Goal: Information Seeking & Learning: Understand process/instructions

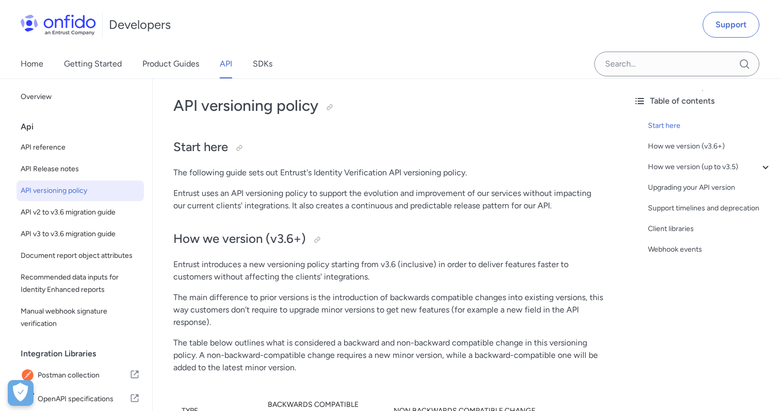
scroll to position [4, 0]
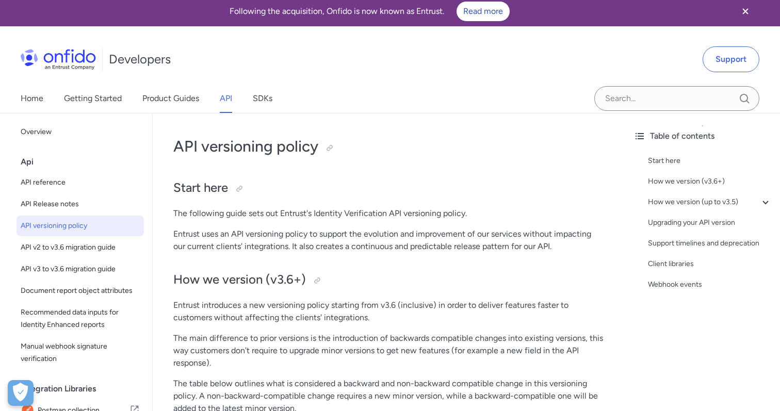
click at [225, 101] on link "API" at bounding box center [226, 98] width 12 height 29
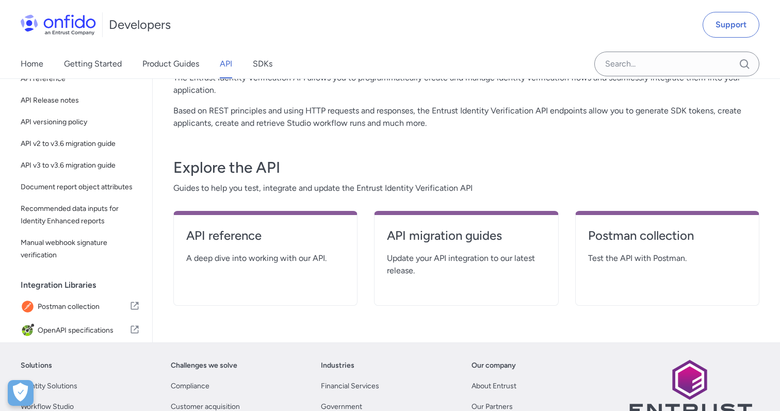
scroll to position [110, 0]
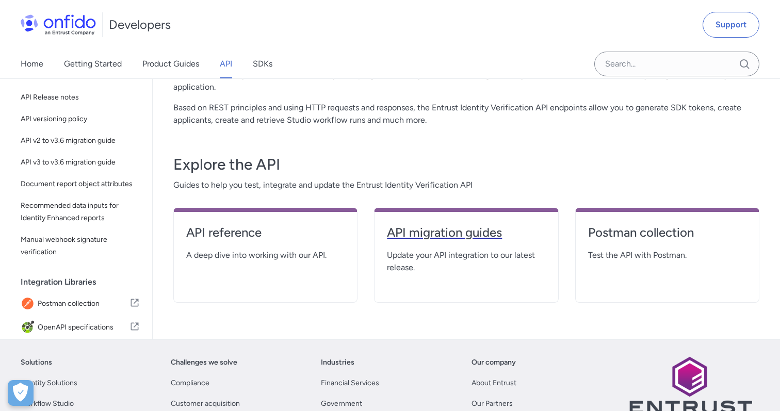
click at [414, 240] on h4 "API migration guides" at bounding box center [466, 232] width 158 height 17
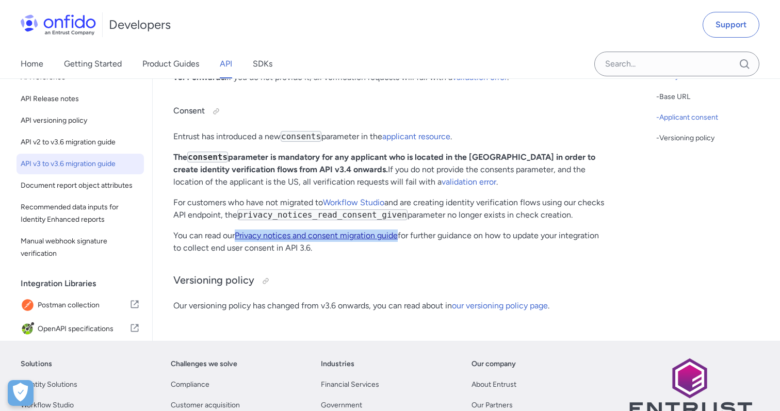
scroll to position [518, 0]
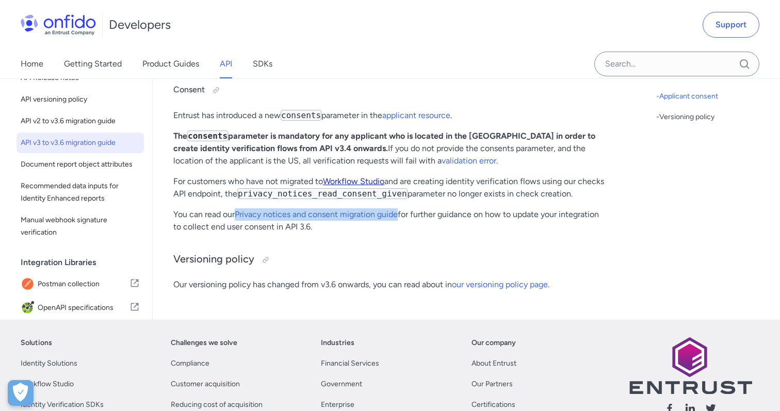
click at [371, 186] on link "Workflow Studio" at bounding box center [353, 181] width 61 height 10
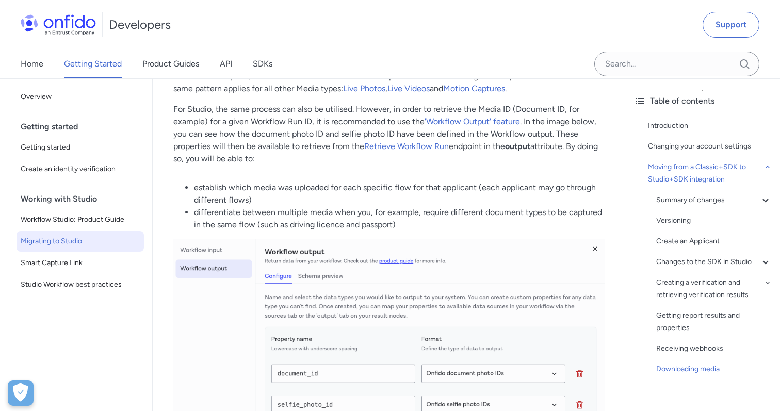
scroll to position [4705, 0]
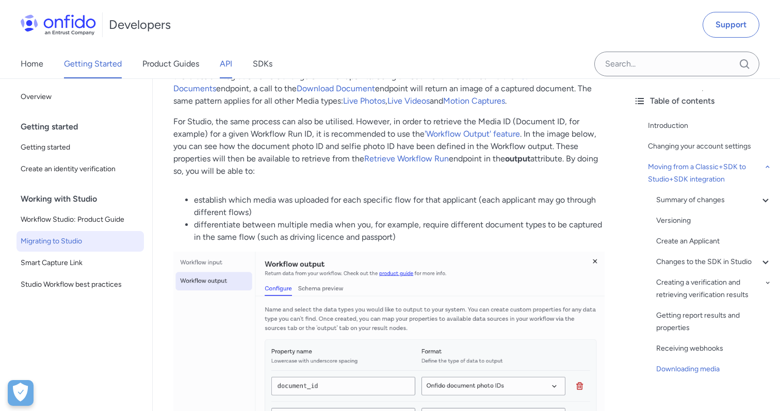
click at [220, 64] on link "API" at bounding box center [226, 64] width 12 height 29
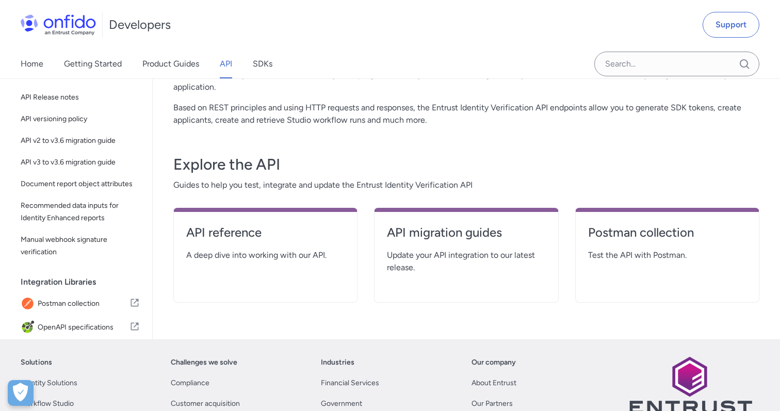
scroll to position [118, 0]
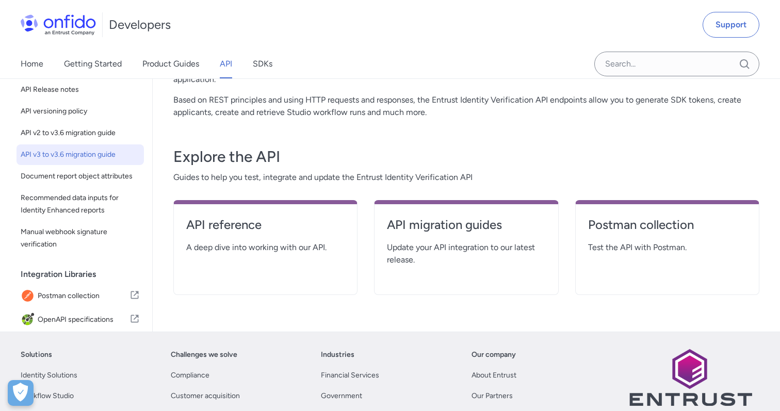
click at [71, 157] on span "API v3 to v3.6 migration guide" at bounding box center [80, 155] width 119 height 12
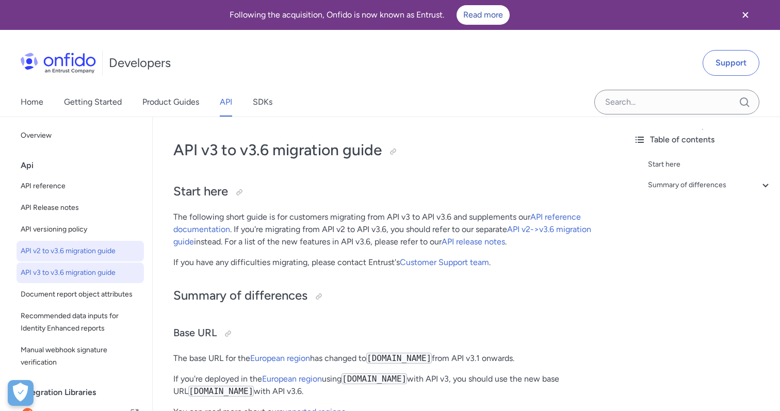
click at [97, 247] on span "API v2 to v3.6 migration guide" at bounding box center [80, 251] width 119 height 12
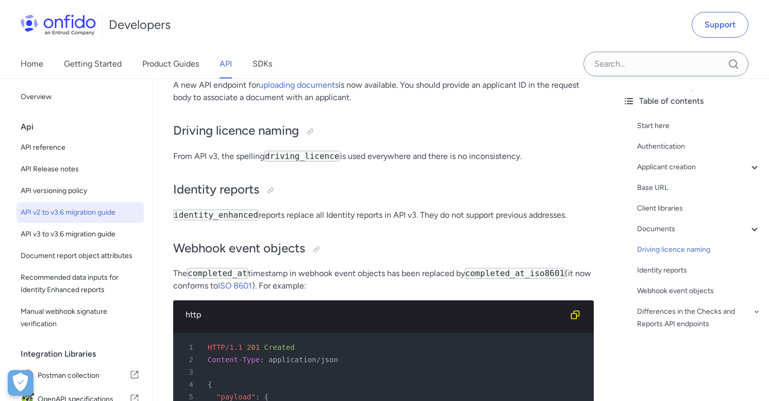
scroll to position [1542, 0]
click at [330, 155] on code "driving_licence" at bounding box center [303, 155] width 76 height 11
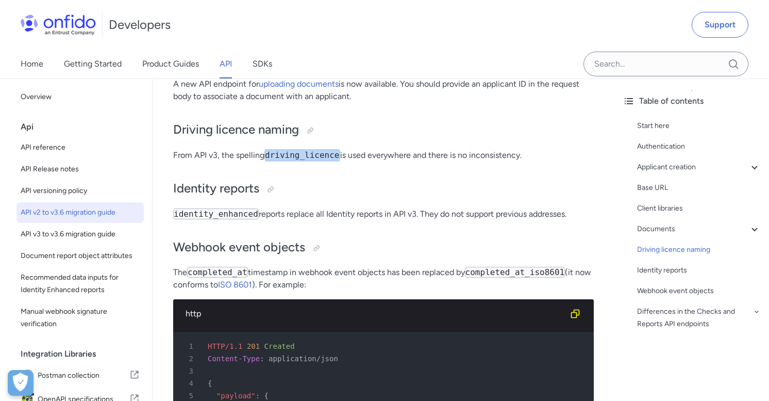
click at [330, 155] on code "driving_licence" at bounding box center [303, 155] width 76 height 11
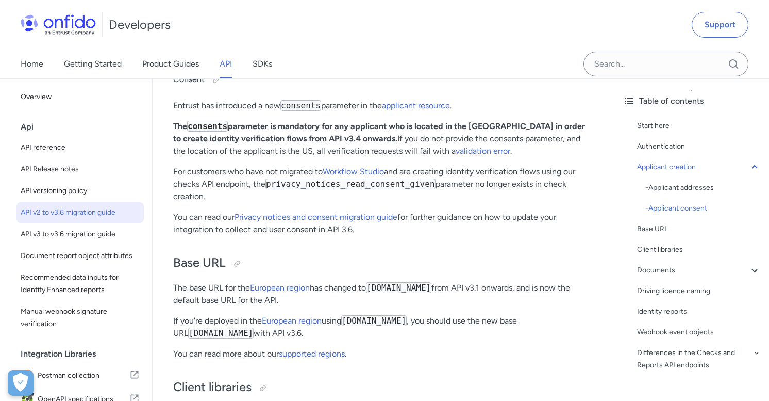
scroll to position [1073, 0]
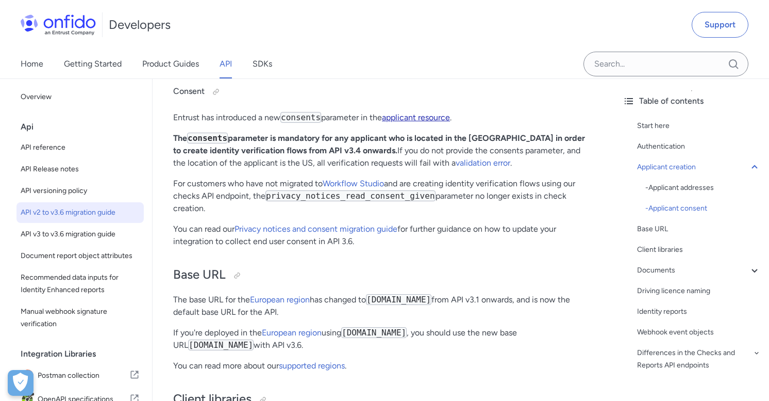
click at [406, 119] on link "applicant resource" at bounding box center [416, 117] width 68 height 10
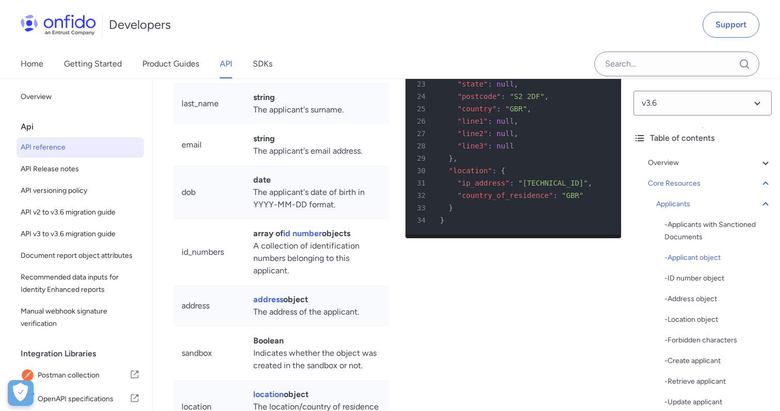
scroll to position [11918, 0]
click at [464, 186] on span ""ip_address"" at bounding box center [483, 182] width 52 height 8
copy span "ip_address"
click at [467, 199] on span ""country_of_residence"" at bounding box center [504, 194] width 95 height 8
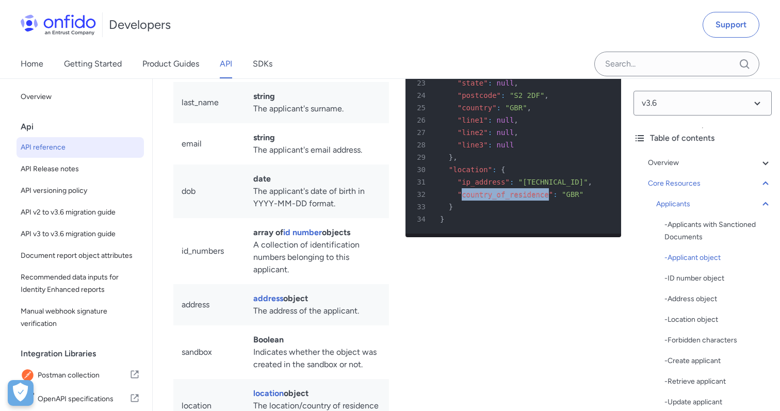
click at [467, 199] on span ""country_of_residence"" at bounding box center [504, 194] width 95 height 8
copy span "country_of_residence"
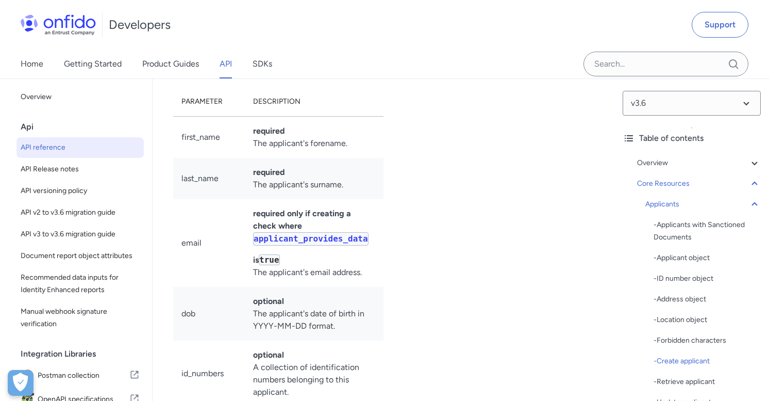
drag, startPoint x: 538, startPoint y: 172, endPoint x: 460, endPoint y: 172, distance: 77.9
copy span "[DOMAIN_NAME]"
drag, startPoint x: 437, startPoint y: 183, endPoint x: 426, endPoint y: 191, distance: 13.6
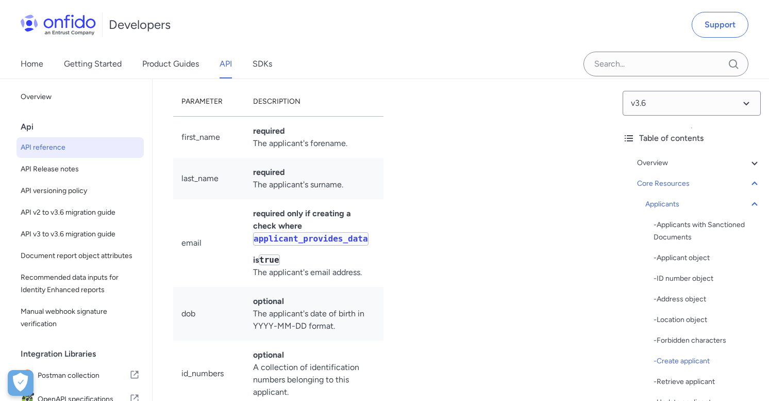
scroll to position [0, 11]
drag, startPoint x: 517, startPoint y: 181, endPoint x: 615, endPoint y: 186, distance: 98.1
drag, startPoint x: 608, startPoint y: 184, endPoint x: 515, endPoint y: 184, distance: 93.3
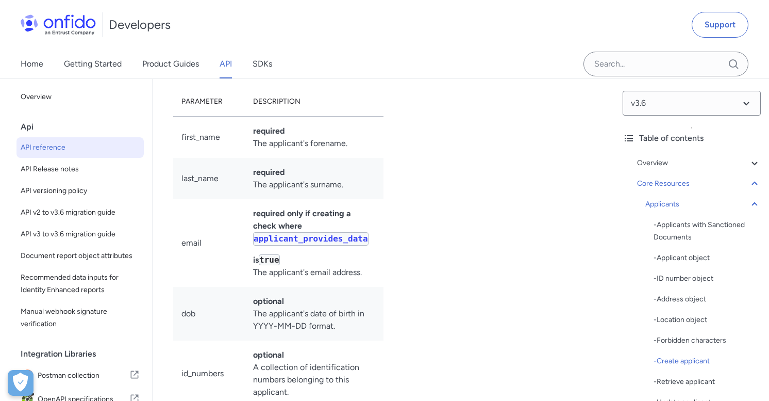
drag, startPoint x: 516, startPoint y: 183, endPoint x: 609, endPoint y: 182, distance: 93.3
copy span "token=<YOUR_API_TOKEN>"
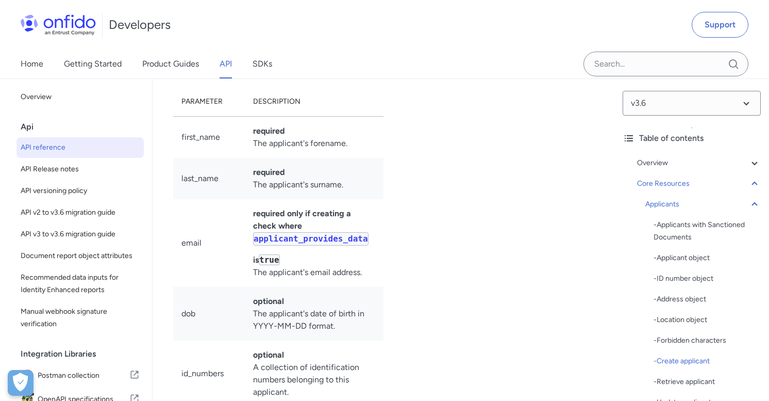
copy span "Authorization"
drag, startPoint x: 429, startPoint y: 341, endPoint x: 418, endPoint y: 221, distance: 121.2
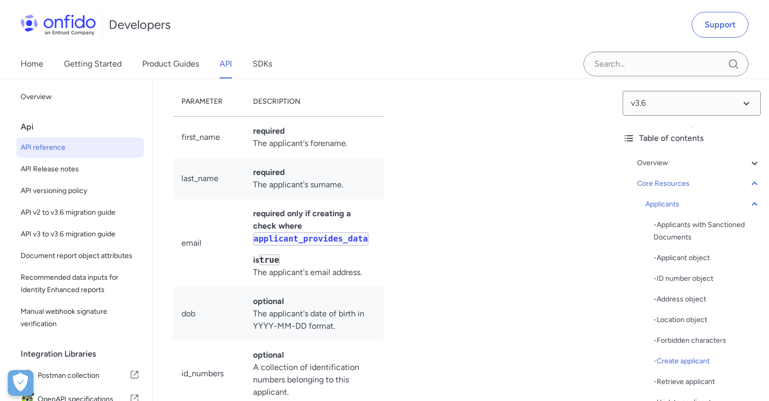
copy pre "{ 7 "first_name" : "Jane" , 8 "last_name" : "Doe" , 9 "dob" : "1990-01-31" , 10…"
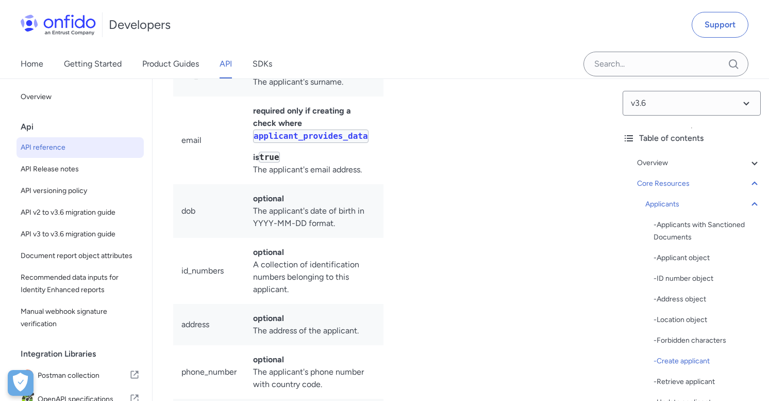
scroll to position [14557, 0]
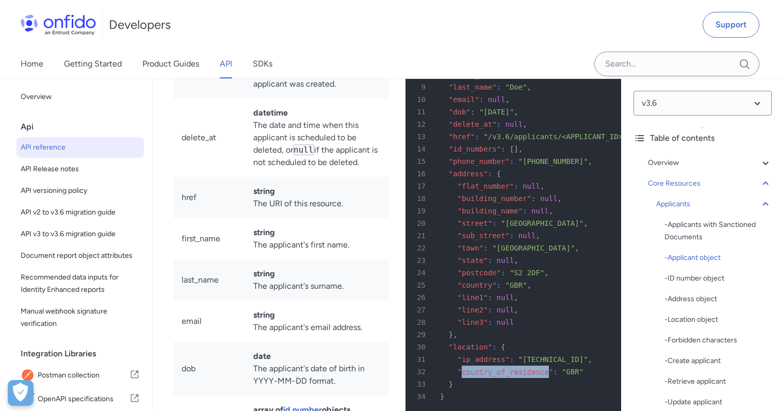
scroll to position [11577, 0]
